Goal: Task Accomplishment & Management: Complete application form

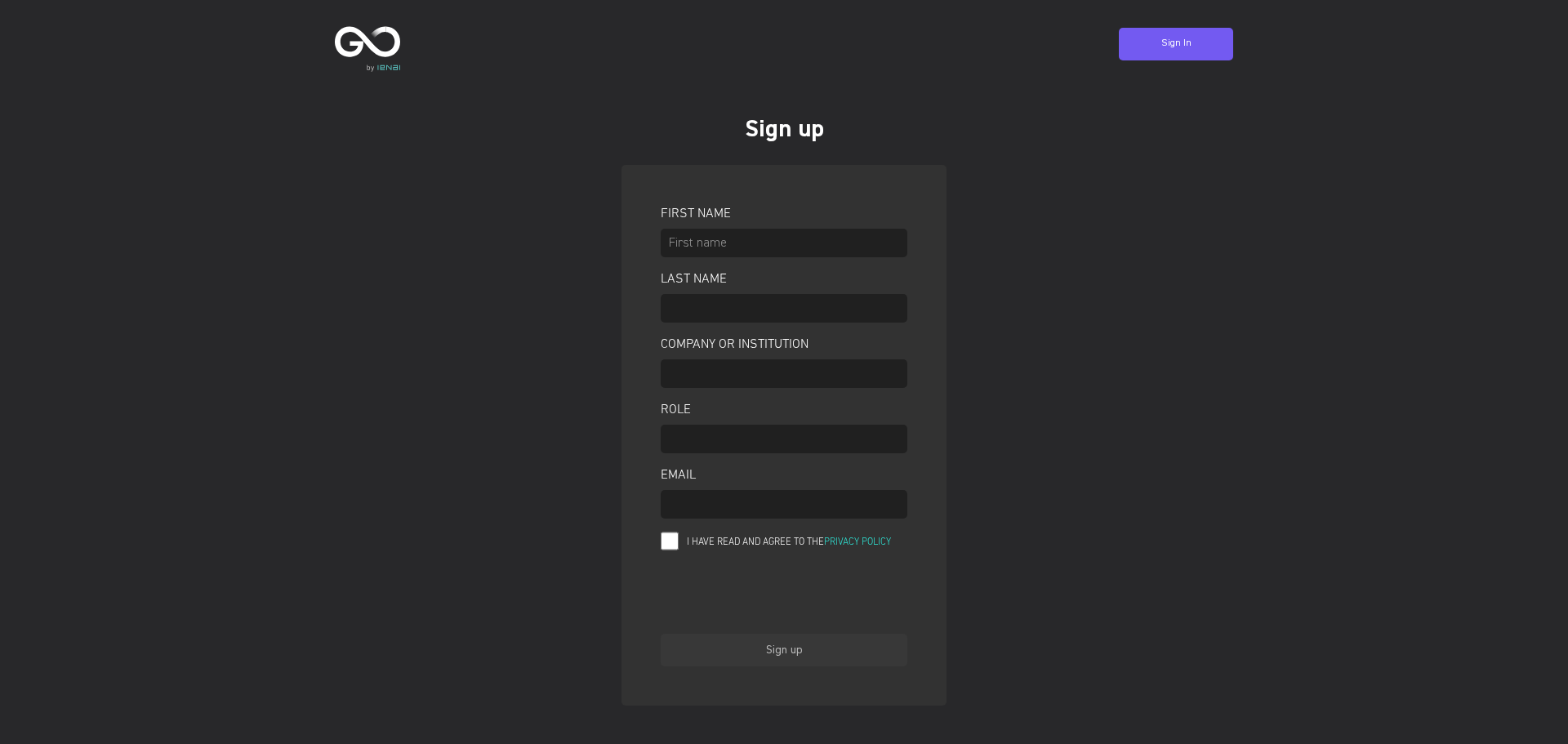
click at [733, 253] on input "text" at bounding box center [784, 242] width 246 height 29
type input "[PERSON_NAME]"
type input "AT inc"
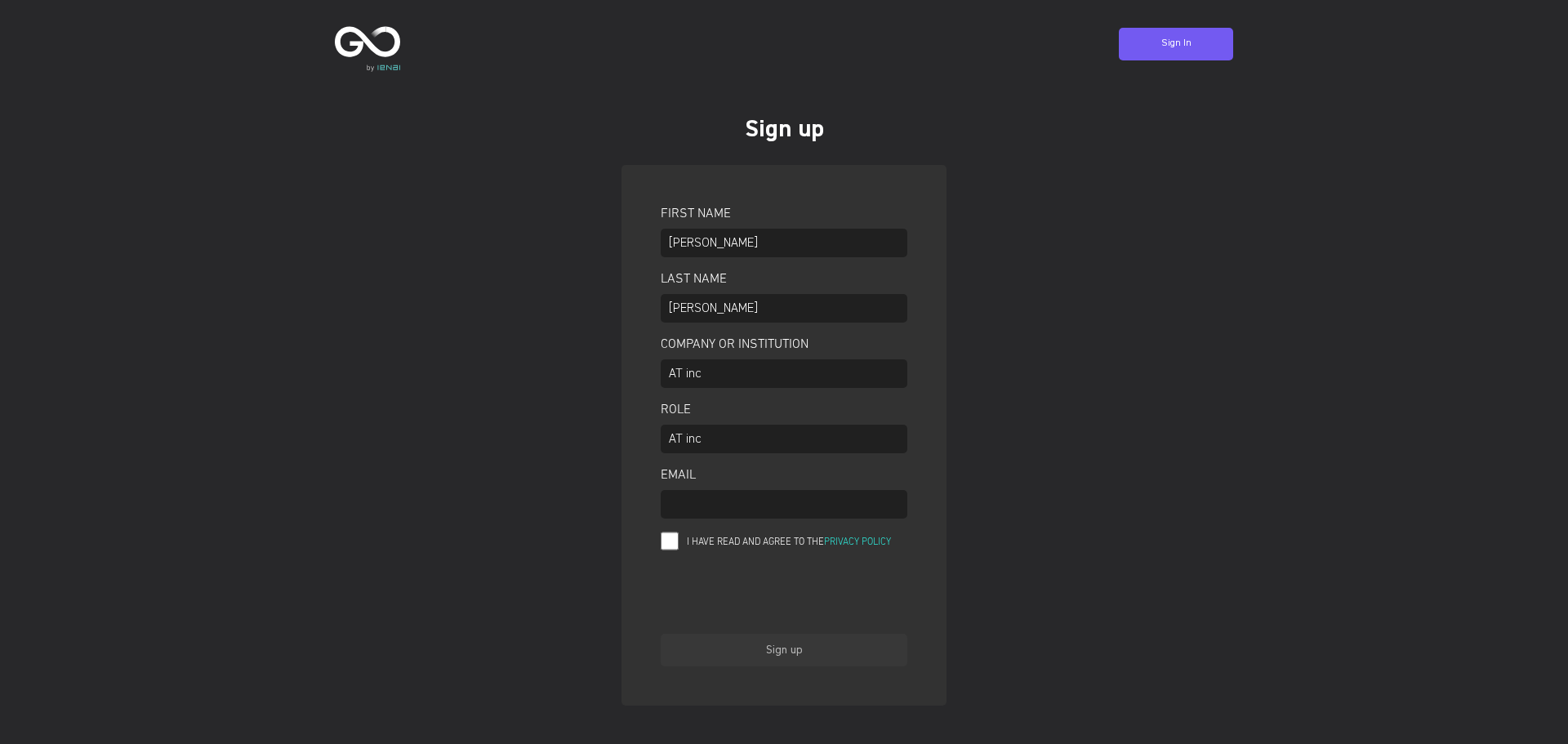
type input "[EMAIL_ADDRESS][DOMAIN_NAME]"
click at [682, 542] on div "I have read and agree to the Privacy Policy" at bounding box center [784, 543] width 246 height 24
click at [671, 544] on input "I have read and agree to the Privacy Policy" at bounding box center [669, 542] width 18 height 21
checkbox input "true"
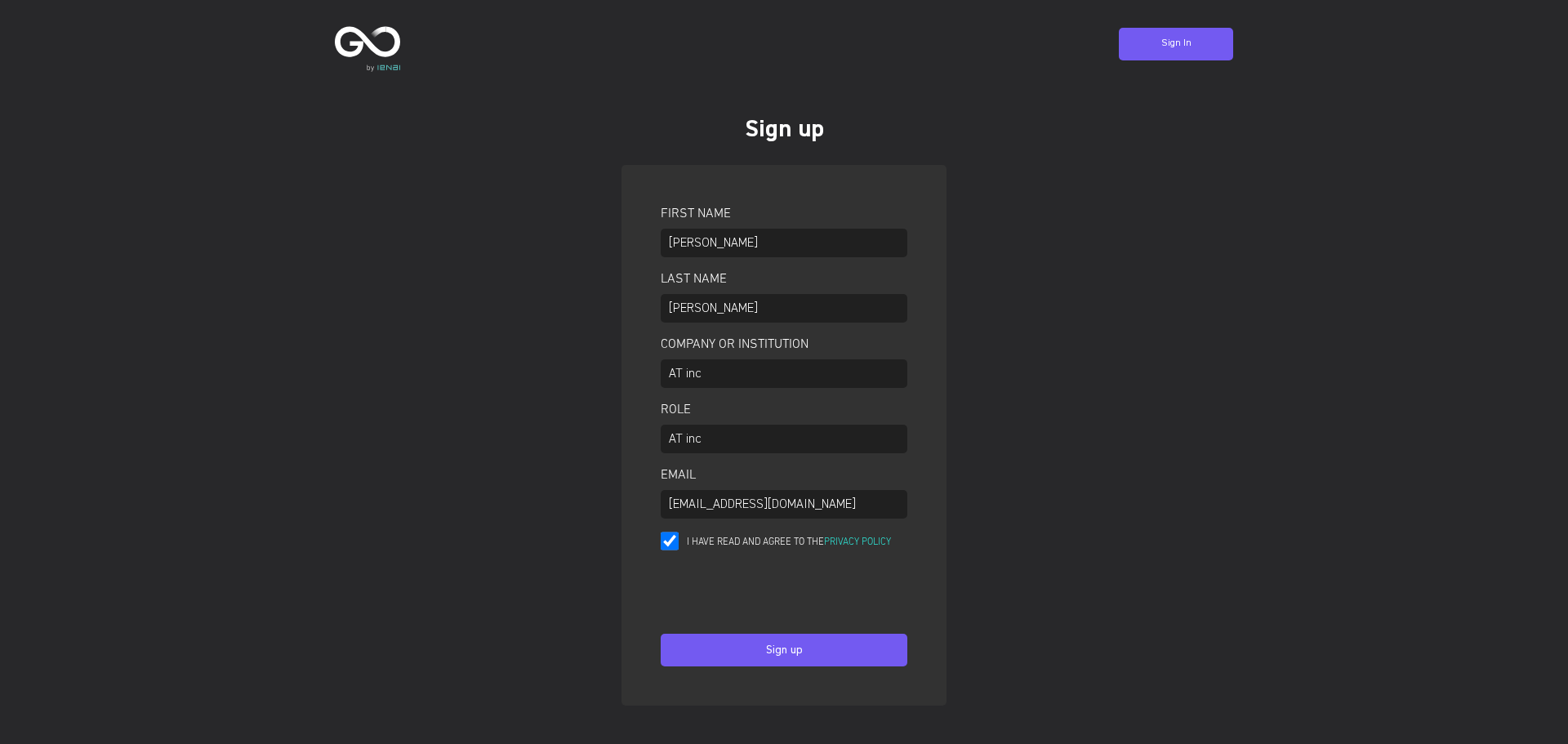
click at [841, 651] on button "Sign up" at bounding box center [784, 651] width 246 height 33
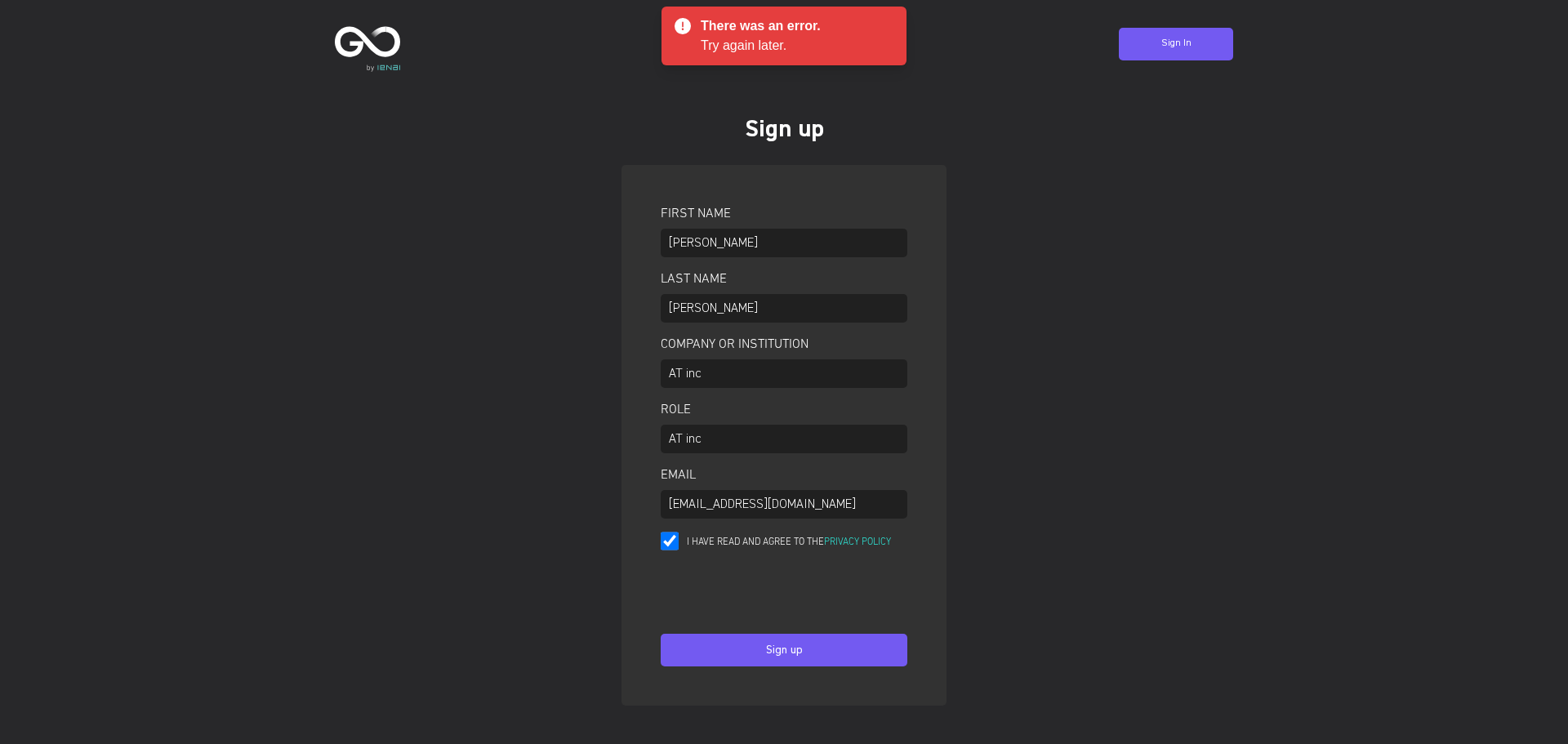
click at [1181, 52] on div "Sign In" at bounding box center [1176, 44] width 54 height 36
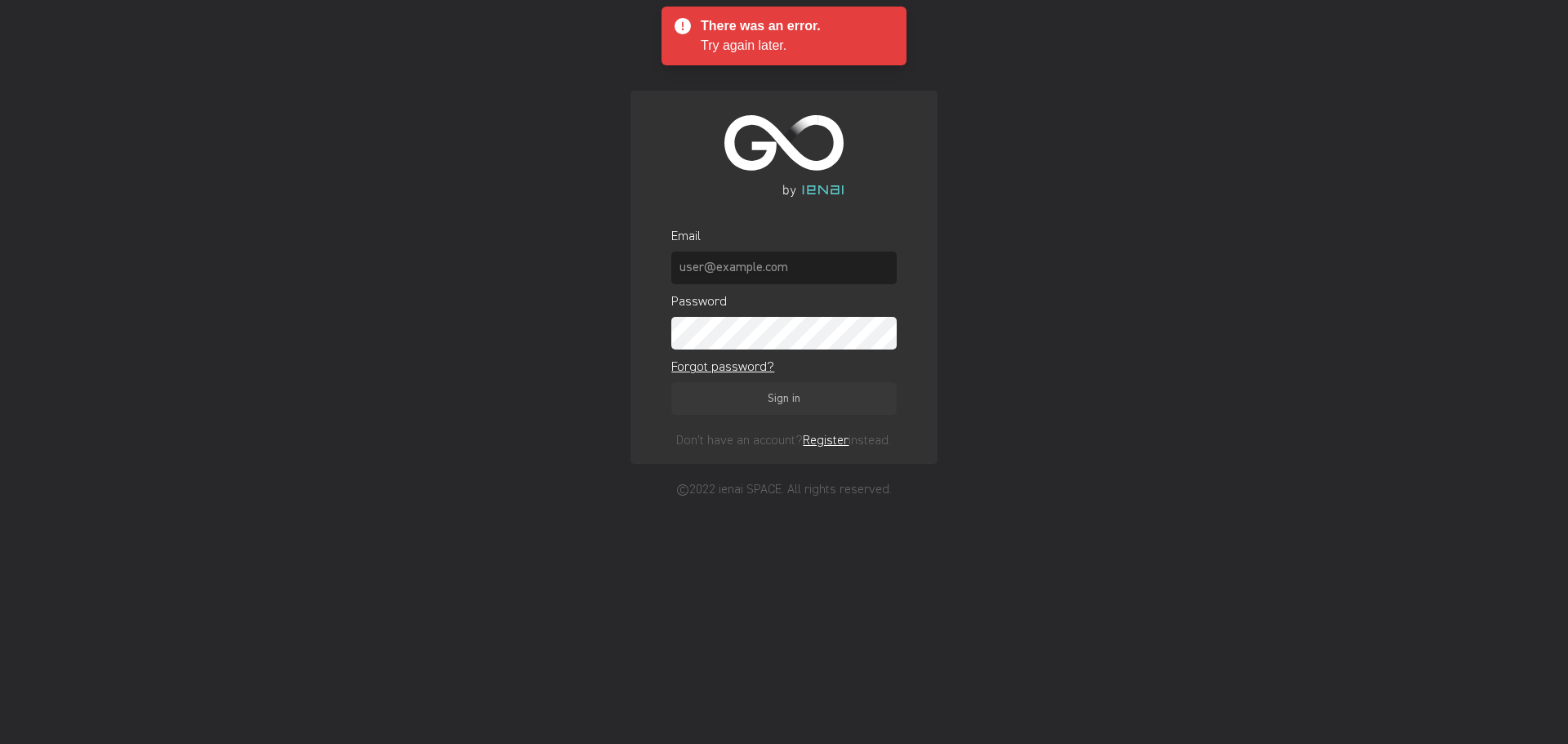
click at [843, 266] on input "text" at bounding box center [784, 268] width 225 height 33
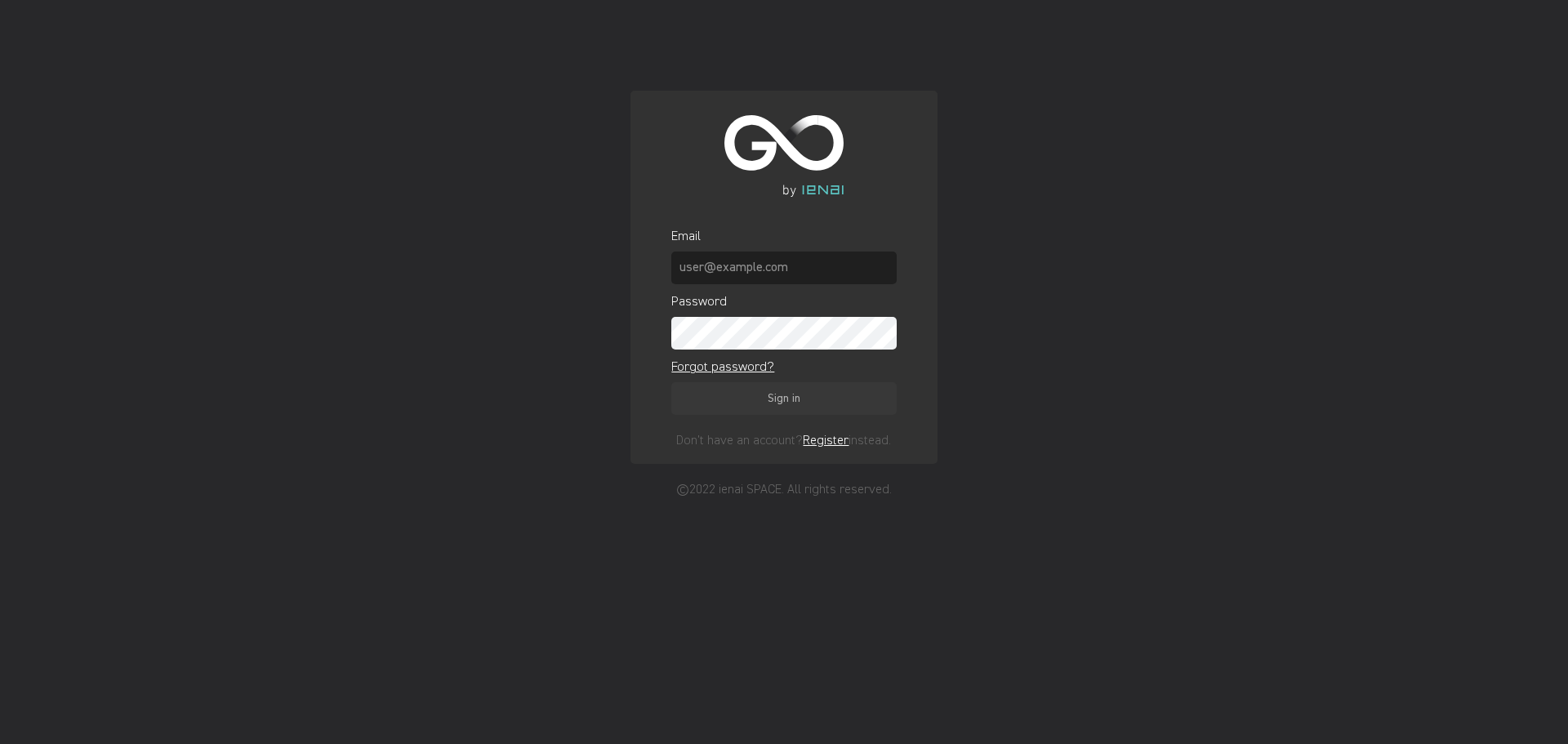
type input "[EMAIL_ADDRESS][DOMAIN_NAME]"
click at [829, 445] on link "Register" at bounding box center [825, 440] width 46 height 13
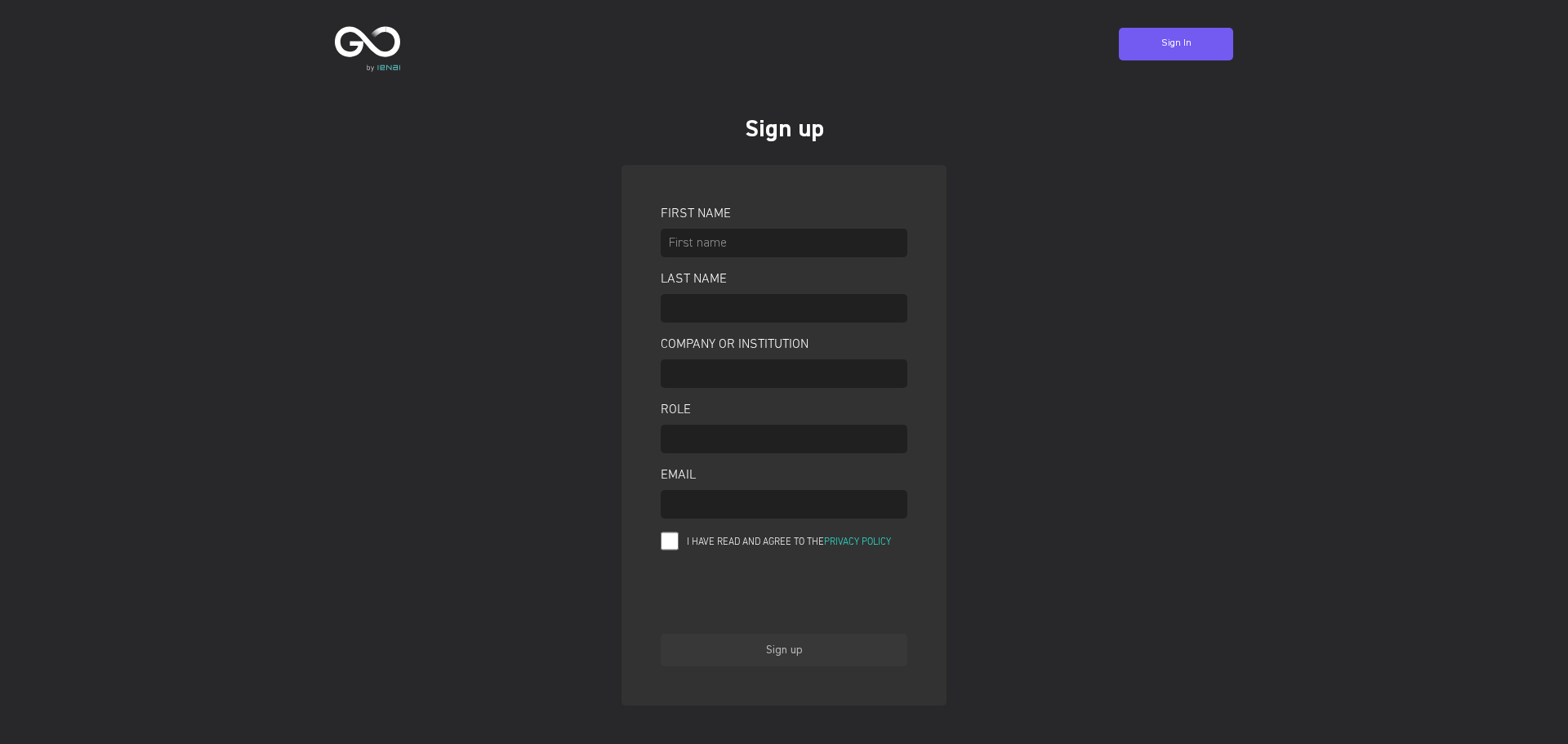
click at [789, 241] on input "text" at bounding box center [784, 242] width 246 height 29
type input "[PERSON_NAME]"
type input "AT inc"
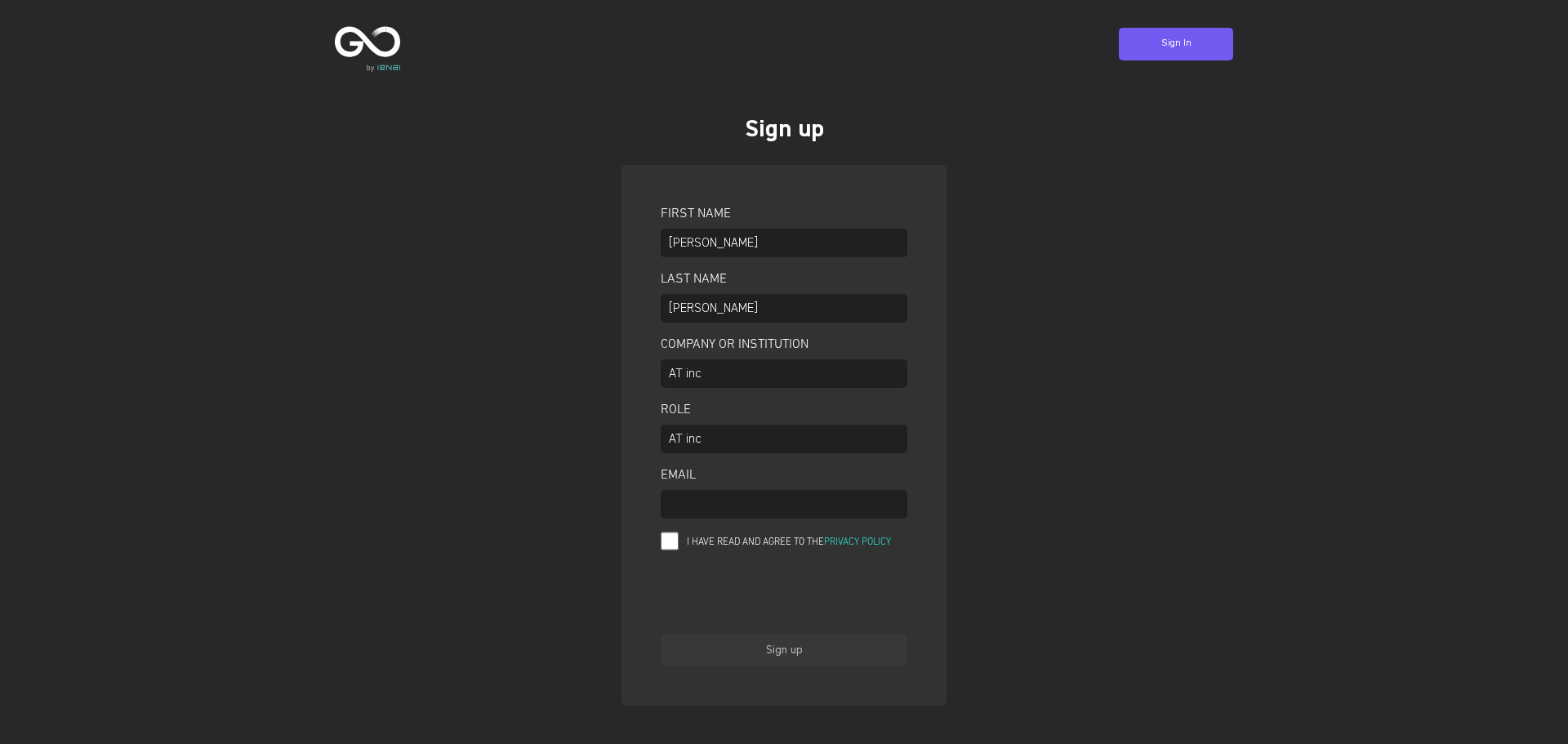
type input "[EMAIL_ADDRESS][DOMAIN_NAME]"
click at [670, 542] on input "I have read and agree to the Privacy Policy" at bounding box center [669, 542] width 18 height 21
checkbox input "true"
click at [1086, 715] on footer at bounding box center [784, 717] width 1226 height 8
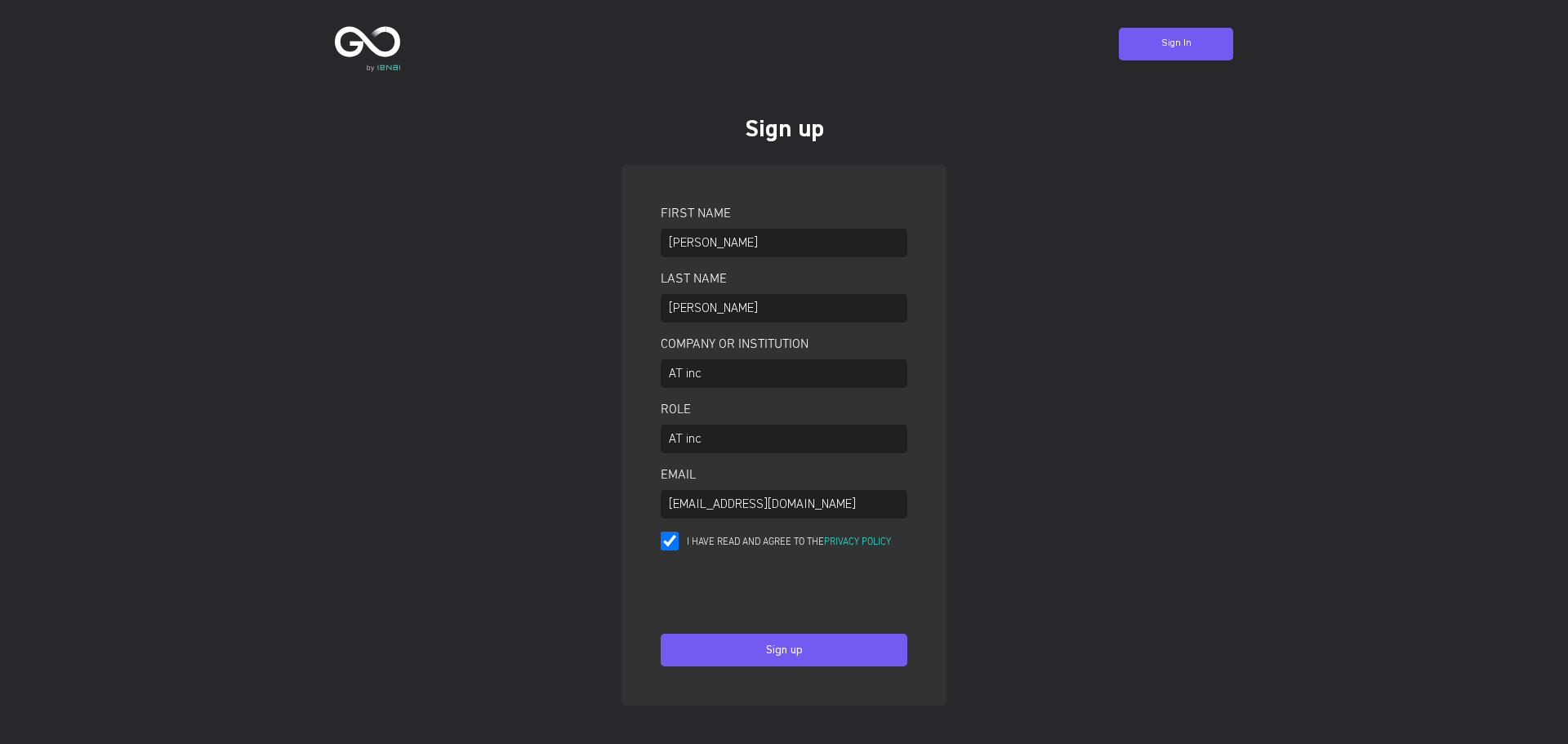
click at [876, 654] on button "Sign up" at bounding box center [784, 651] width 246 height 33
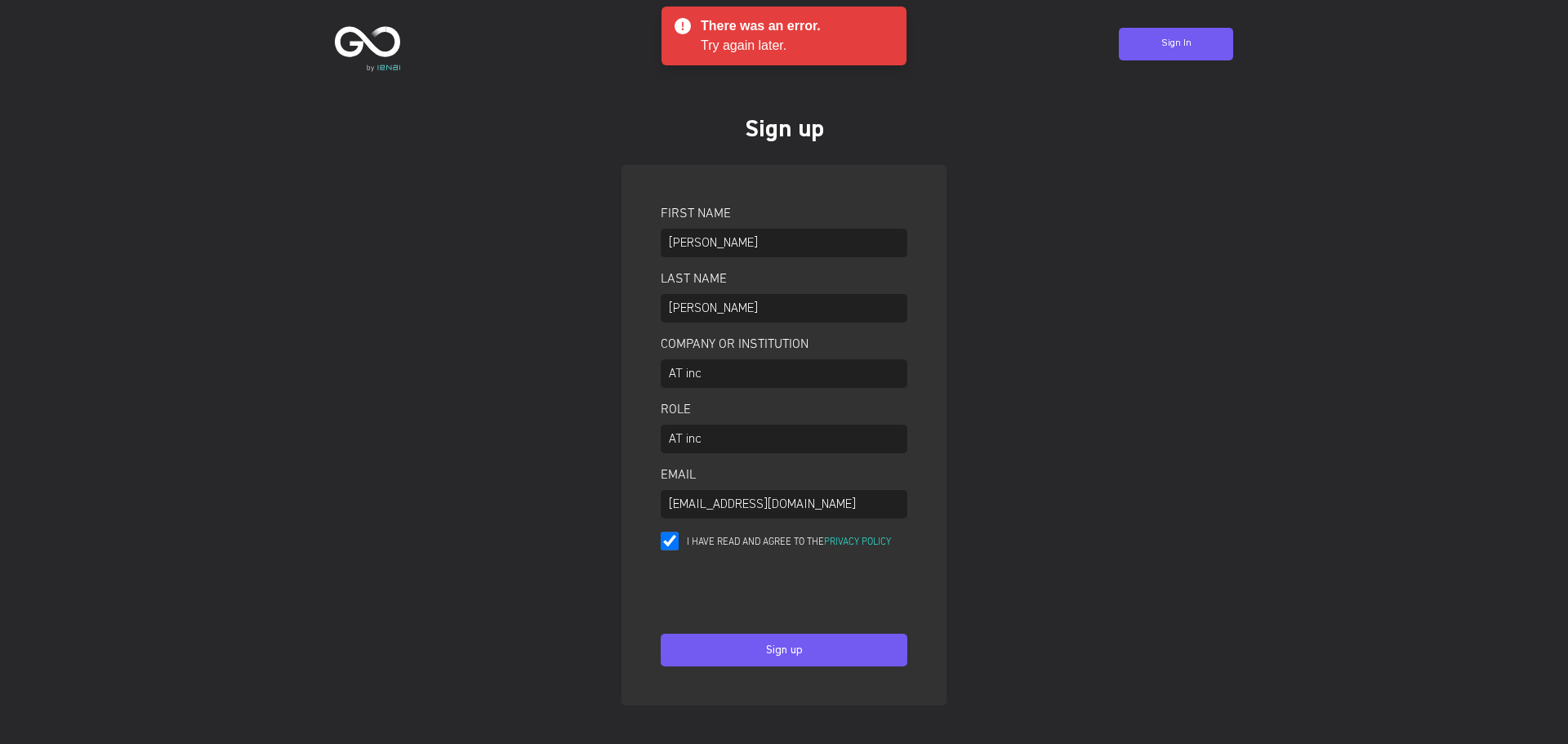
drag, startPoint x: 886, startPoint y: 146, endPoint x: 228, endPoint y: -43, distance: 684.6
click at [228, 0] on html "Sign In Sign up First name [PERSON_NAME] Last name [PERSON_NAME] Company or Ins…" at bounding box center [784, 372] width 1568 height 744
